Goal: Use online tool/utility

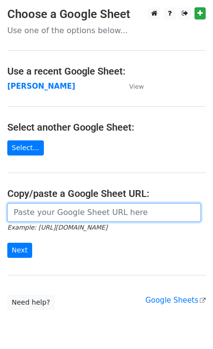
click at [28, 211] on input "url" at bounding box center [104, 212] width 194 height 19
click at [41, 220] on input "url" at bounding box center [104, 212] width 194 height 19
paste input "[URL][DOMAIN_NAME]"
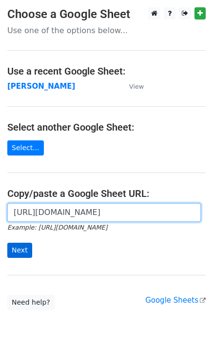
scroll to position [0, 225]
type input "[URL][DOMAIN_NAME]"
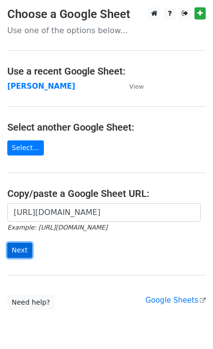
scroll to position [0, 0]
click at [23, 254] on input "Next" at bounding box center [19, 250] width 25 height 15
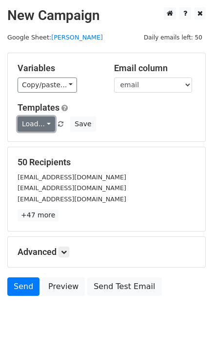
click at [24, 130] on link "Load..." at bounding box center [37, 124] width 38 height 15
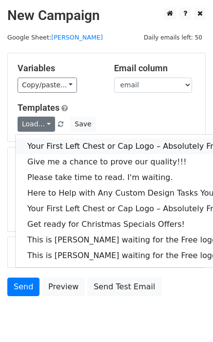
click at [36, 138] on link "Your First Left Chest or Cap Logo – Absolutely Free" at bounding box center [132, 146] width 233 height 16
